Goal: Information Seeking & Learning: Learn about a topic

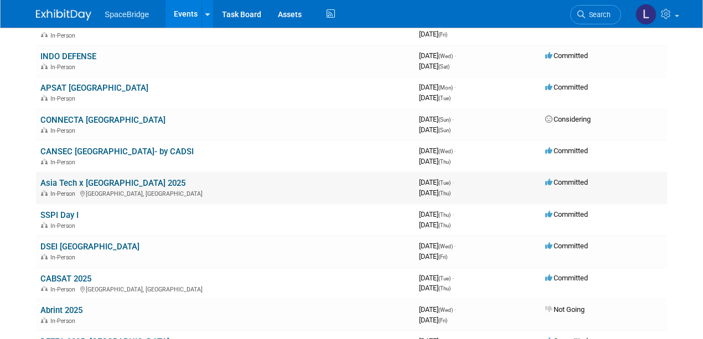
click at [90, 183] on link "Asia Tech x [GEOGRAPHIC_DATA] 2025" at bounding box center [112, 183] width 145 height 10
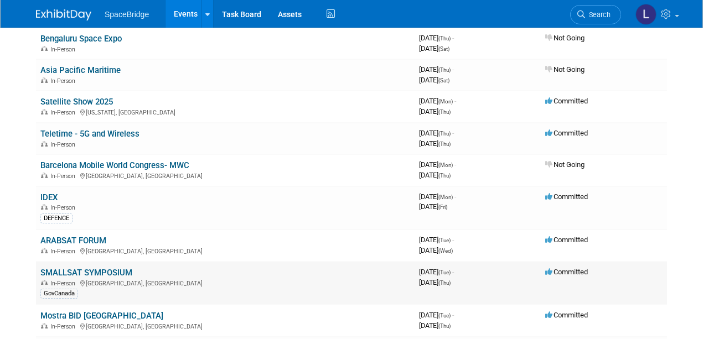
scroll to position [1070, 0]
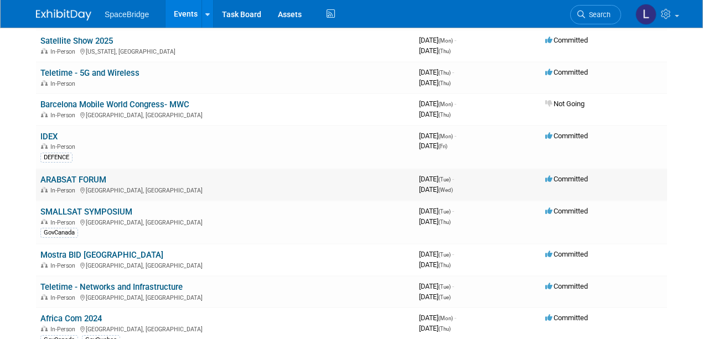
click at [60, 175] on link "ARABSAT FORUM" at bounding box center [73, 180] width 66 height 10
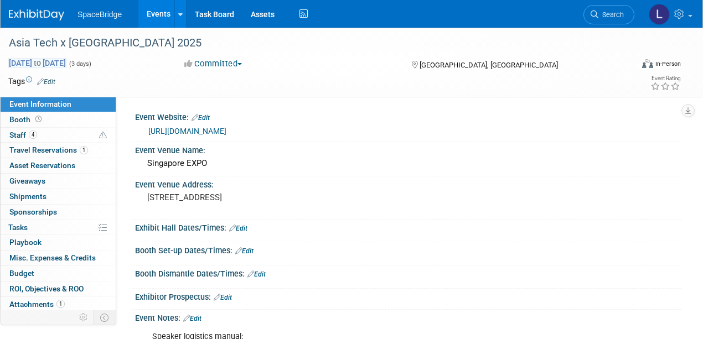
drag, startPoint x: 118, startPoint y: 62, endPoint x: 8, endPoint y: 61, distance: 110.1
click at [8, 61] on div "[DATE] to [DATE] (3 days)" at bounding box center [86, 63] width 156 height 11
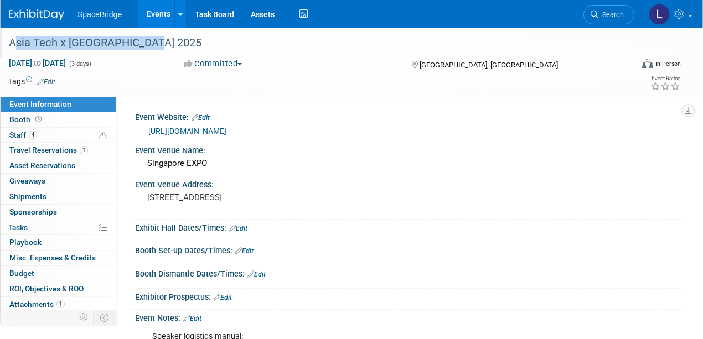
drag, startPoint x: 146, startPoint y: 42, endPoint x: 8, endPoint y: 47, distance: 138.5
click at [8, 47] on div "Asia Tech x [GEOGRAPHIC_DATA] 2025" at bounding box center [314, 43] width 618 height 20
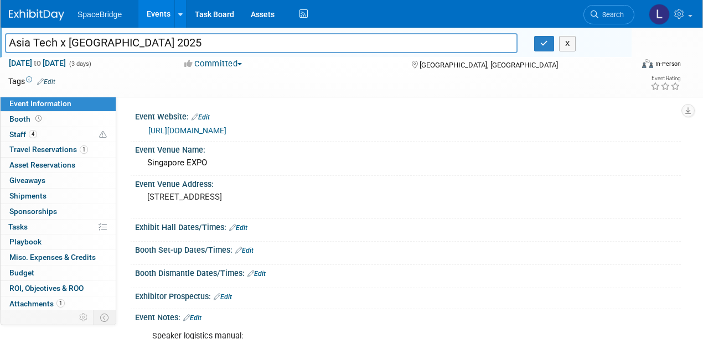
click at [71, 80] on td at bounding box center [310, 81] width 511 height 11
click at [103, 76] on td at bounding box center [310, 81] width 511 height 11
drag, startPoint x: 118, startPoint y: 63, endPoint x: 11, endPoint y: 59, distance: 107.5
click at [11, 59] on div "[DATE] to [DATE] (3 days)" at bounding box center [86, 63] width 156 height 11
copy span "[DATE] to [DATE]"
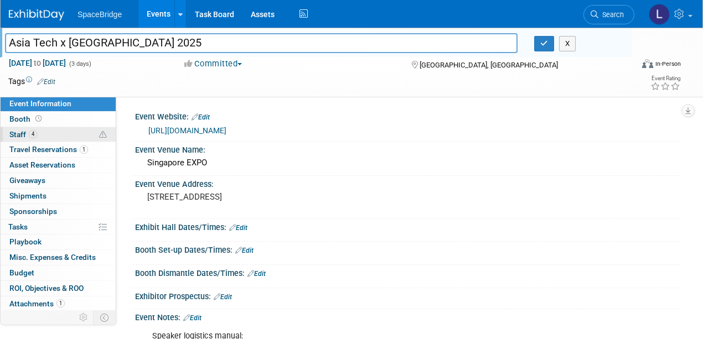
click at [17, 133] on span "Staff 4" at bounding box center [23, 134] width 28 height 9
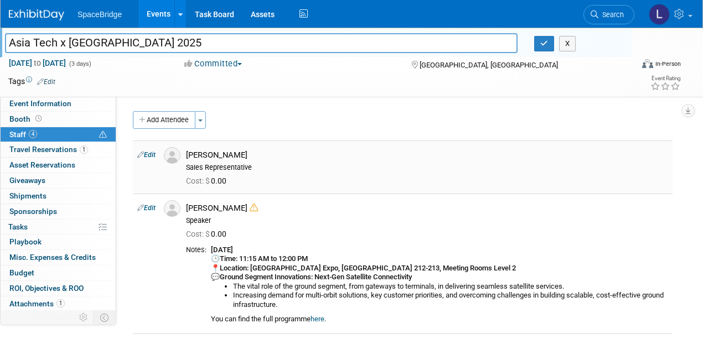
drag, startPoint x: 220, startPoint y: 153, endPoint x: 186, endPoint y: 154, distance: 34.4
click at [186, 154] on div "[PERSON_NAME] Sales Representative" at bounding box center [427, 159] width 499 height 25
drag, startPoint x: 207, startPoint y: 156, endPoint x: 236, endPoint y: 145, distance: 31.2
click at [237, 143] on td "[PERSON_NAME] Sales Representative Cost: $ 0.00" at bounding box center [427, 167] width 491 height 53
click at [211, 158] on div "[PERSON_NAME]" at bounding box center [427, 155] width 482 height 11
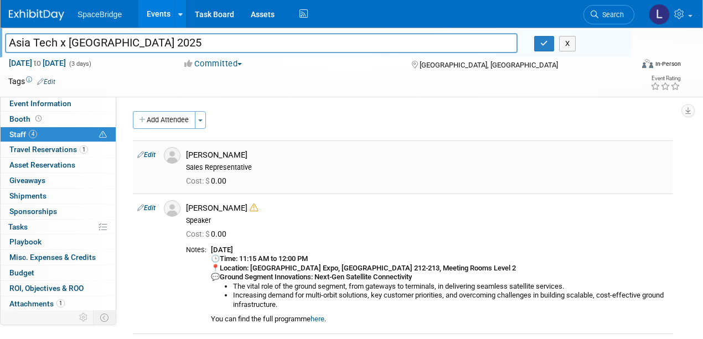
drag, startPoint x: 225, startPoint y: 154, endPoint x: 186, endPoint y: 156, distance: 39.3
click at [186, 156] on div "[PERSON_NAME] Sales Representative" at bounding box center [427, 159] width 499 height 25
copy div "[PERSON_NAME]"
drag, startPoint x: 245, startPoint y: 209, endPoint x: 188, endPoint y: 206, distance: 57.1
click at [185, 208] on div "[PERSON_NAME] Speaker" at bounding box center [427, 212] width 499 height 25
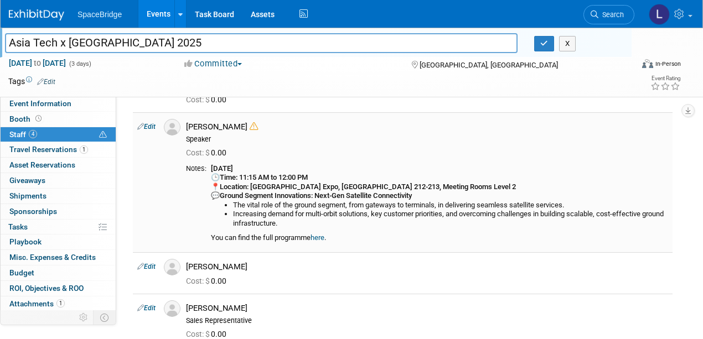
scroll to position [37, 0]
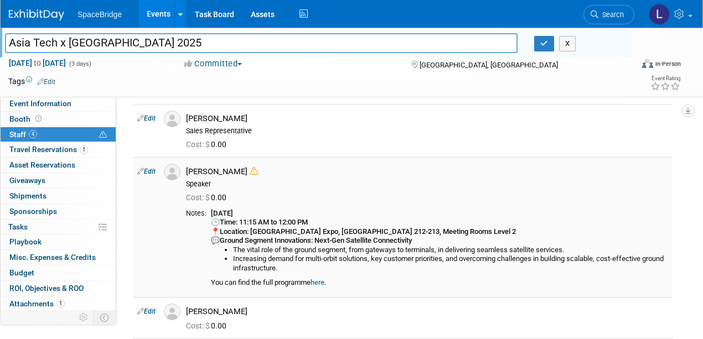
click at [252, 173] on icon at bounding box center [254, 171] width 8 height 8
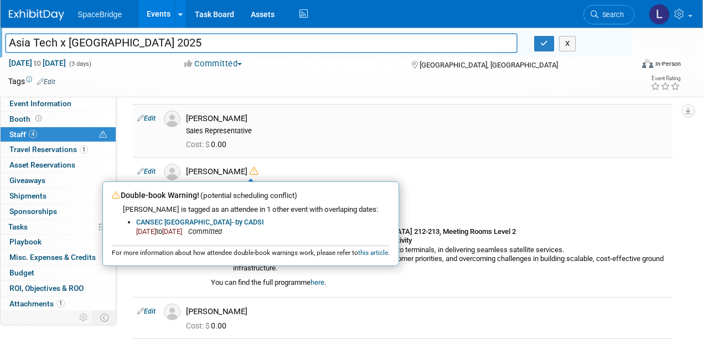
click at [289, 131] on div "Sales Representative" at bounding box center [427, 131] width 482 height 9
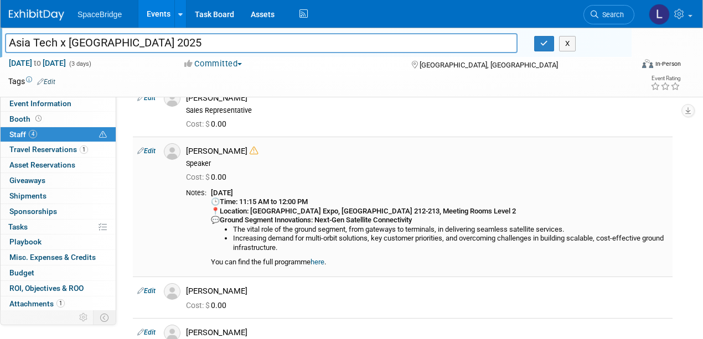
scroll to position [74, 0]
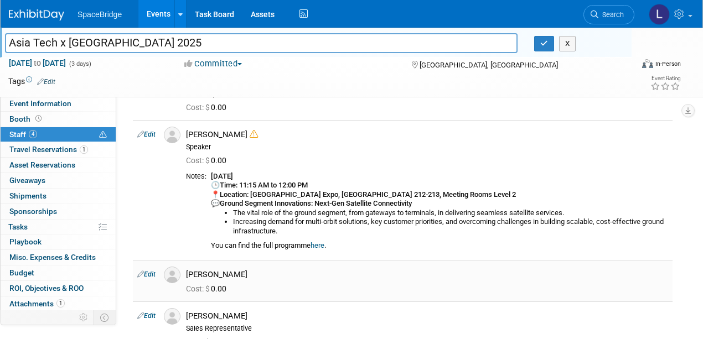
drag, startPoint x: 239, startPoint y: 274, endPoint x: 187, endPoint y: 277, distance: 52.1
click at [187, 277] on div "[PERSON_NAME]" at bounding box center [427, 273] width 499 height 13
copy div "[PERSON_NAME]"
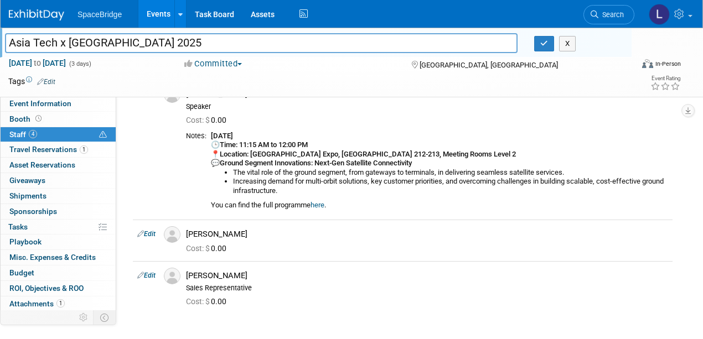
scroll to position [147, 0]
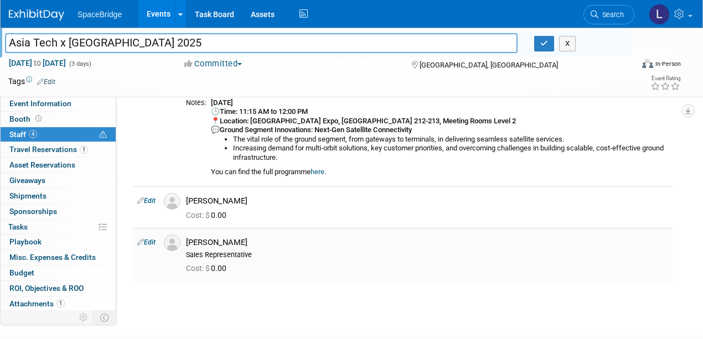
drag, startPoint x: 235, startPoint y: 241, endPoint x: 188, endPoint y: 243, distance: 46.5
click at [188, 243] on div "[PERSON_NAME]" at bounding box center [427, 242] width 482 height 11
copy div "[PERSON_NAME]"
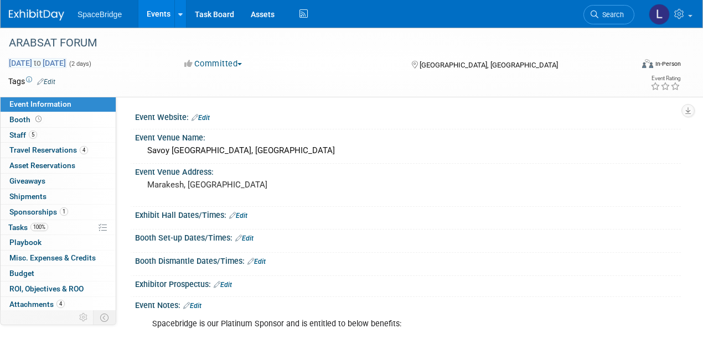
drag, startPoint x: 106, startPoint y: 63, endPoint x: 24, endPoint y: 62, distance: 81.4
click at [8, 65] on div "Feb 4, 2025 to Feb 5, 2025 (2 days) Feb 4, 2025 to Feb 5, 2025" at bounding box center [86, 63] width 172 height 11
copy span "Feb 4, 2025 to Feb 5, 2025"
click at [14, 135] on span "Staff 5" at bounding box center [23, 135] width 28 height 9
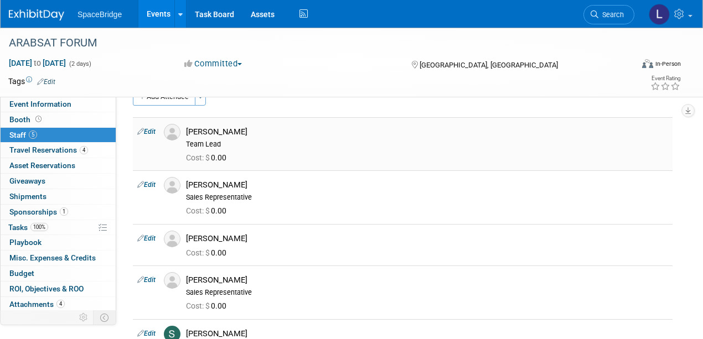
scroll to position [37, 0]
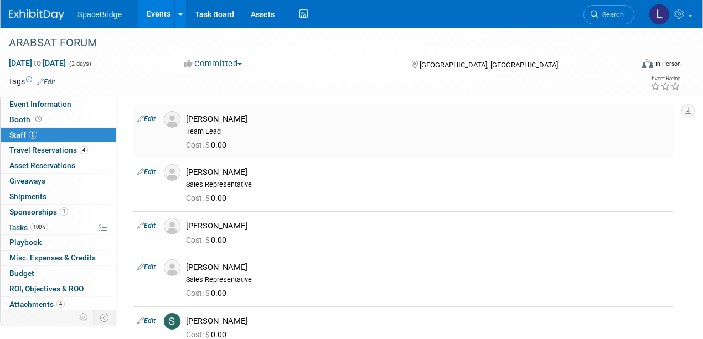
drag, startPoint x: 248, startPoint y: 117, endPoint x: 185, endPoint y: 122, distance: 63.3
click at [185, 122] on div "David Gelerman Team Lead" at bounding box center [427, 123] width 499 height 25
copy div "[PERSON_NAME]"
drag, startPoint x: 236, startPoint y: 170, endPoint x: 187, endPoint y: 172, distance: 48.7
click at [187, 172] on div "[PERSON_NAME]" at bounding box center [427, 172] width 482 height 11
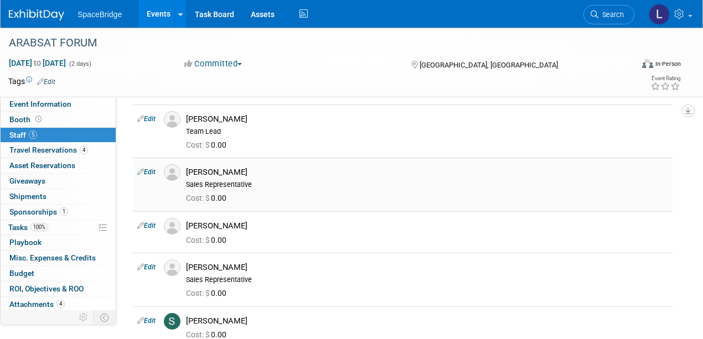
copy div "[PERSON_NAME]"
drag, startPoint x: 239, startPoint y: 223, endPoint x: 184, endPoint y: 224, distance: 54.8
click at [184, 224] on div "[PERSON_NAME]" at bounding box center [427, 224] width 499 height 13
copy div "[PERSON_NAME]"
drag, startPoint x: 225, startPoint y: 265, endPoint x: 187, endPoint y: 265, distance: 37.6
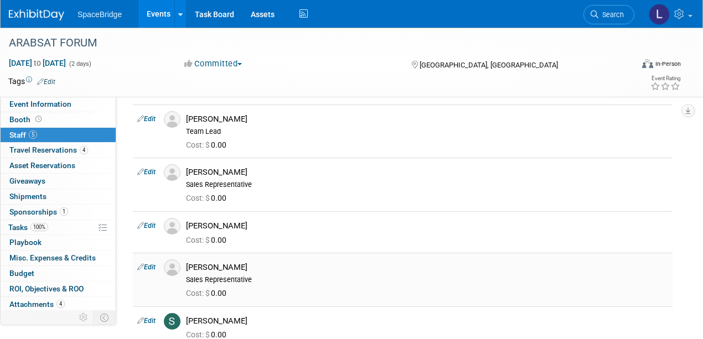
click at [187, 265] on div "[PERSON_NAME]" at bounding box center [427, 267] width 482 height 11
copy div "[PERSON_NAME]"
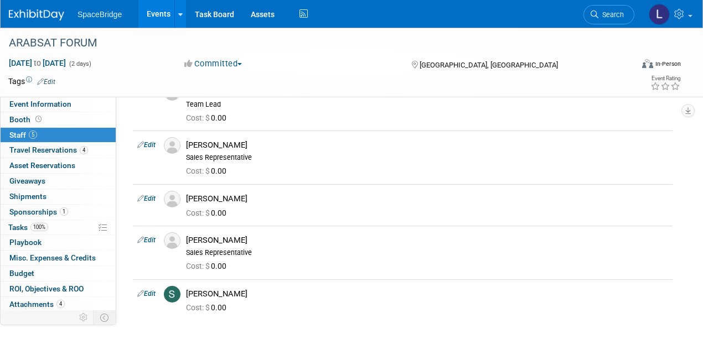
scroll to position [147, 0]
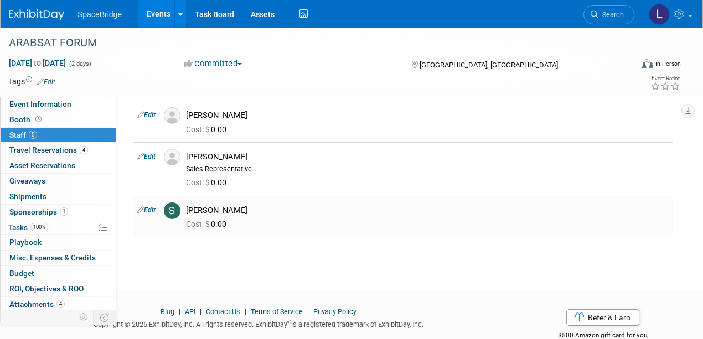
drag, startPoint x: 245, startPoint y: 209, endPoint x: 182, endPoint y: 210, distance: 63.1
click at [182, 210] on div "[PERSON_NAME]" at bounding box center [427, 209] width 499 height 13
copy div "[PERSON_NAME]"
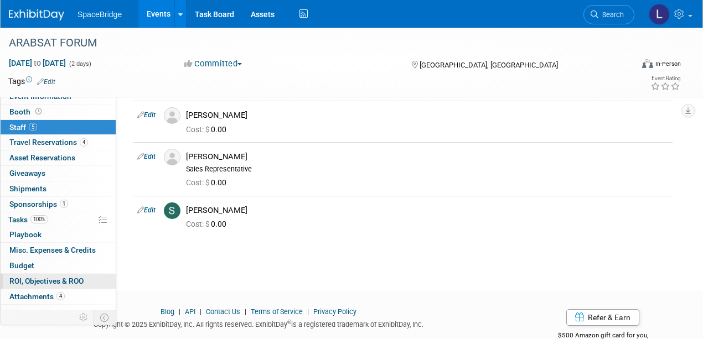
scroll to position [14, 0]
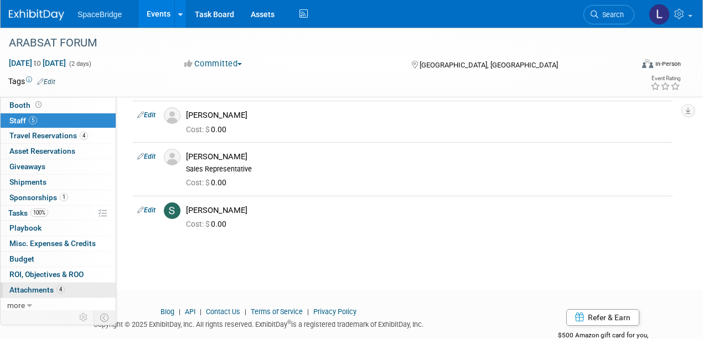
click at [27, 287] on span "Attachments 4" at bounding box center [36, 290] width 55 height 9
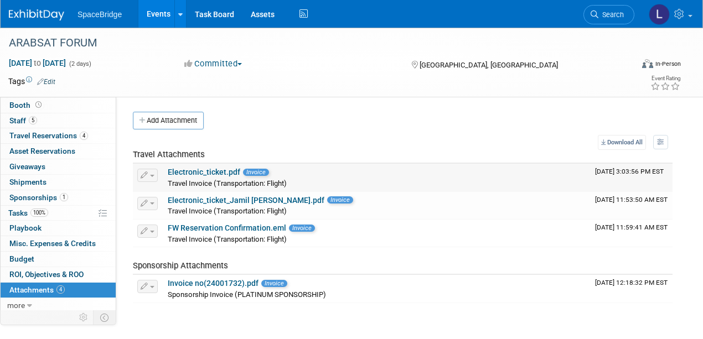
click at [187, 169] on link "Electronic_ticket.pdf" at bounding box center [204, 172] width 73 height 9
click at [220, 200] on link "Electronic_ticket_Jamil Joseph.pdf" at bounding box center [246, 200] width 157 height 9
